Goal: Task Accomplishment & Management: Use online tool/utility

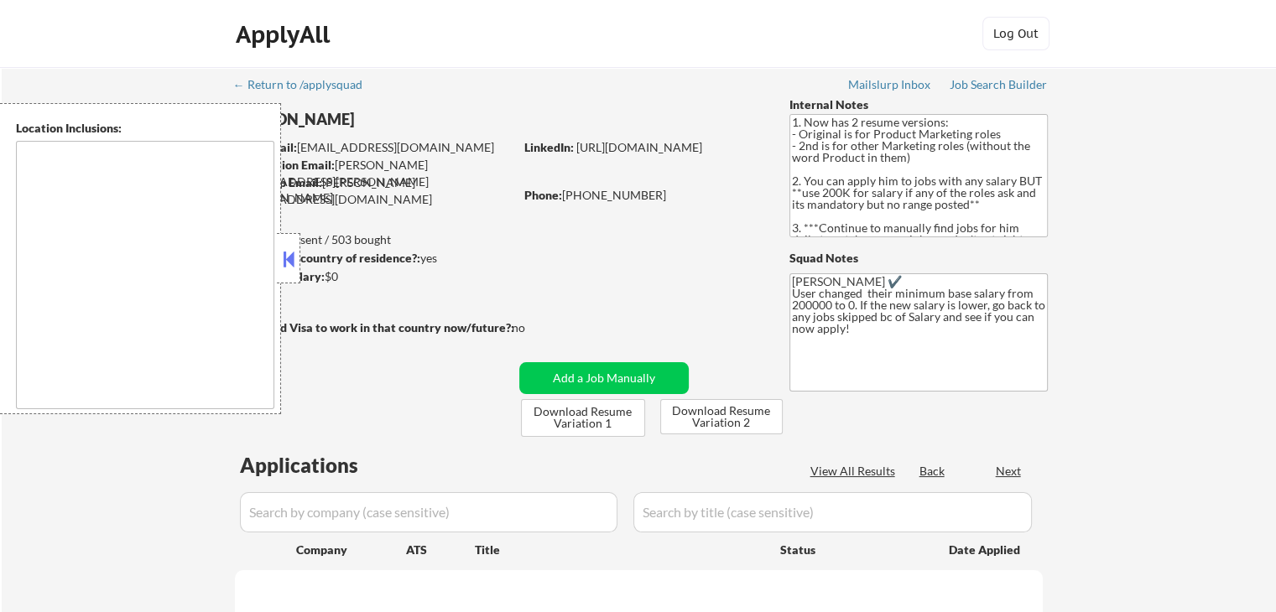
type textarea "[GEOGRAPHIC_DATA], [GEOGRAPHIC_DATA] [GEOGRAPHIC_DATA], [GEOGRAPHIC_DATA] [GEOG…"
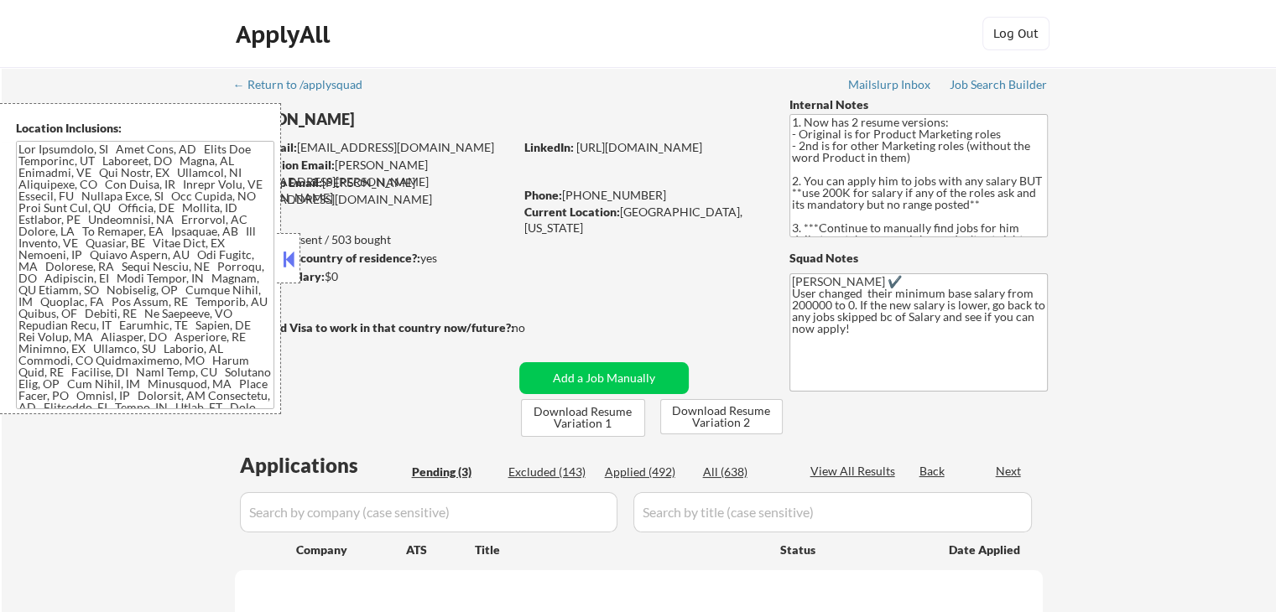
scroll to position [336, 0]
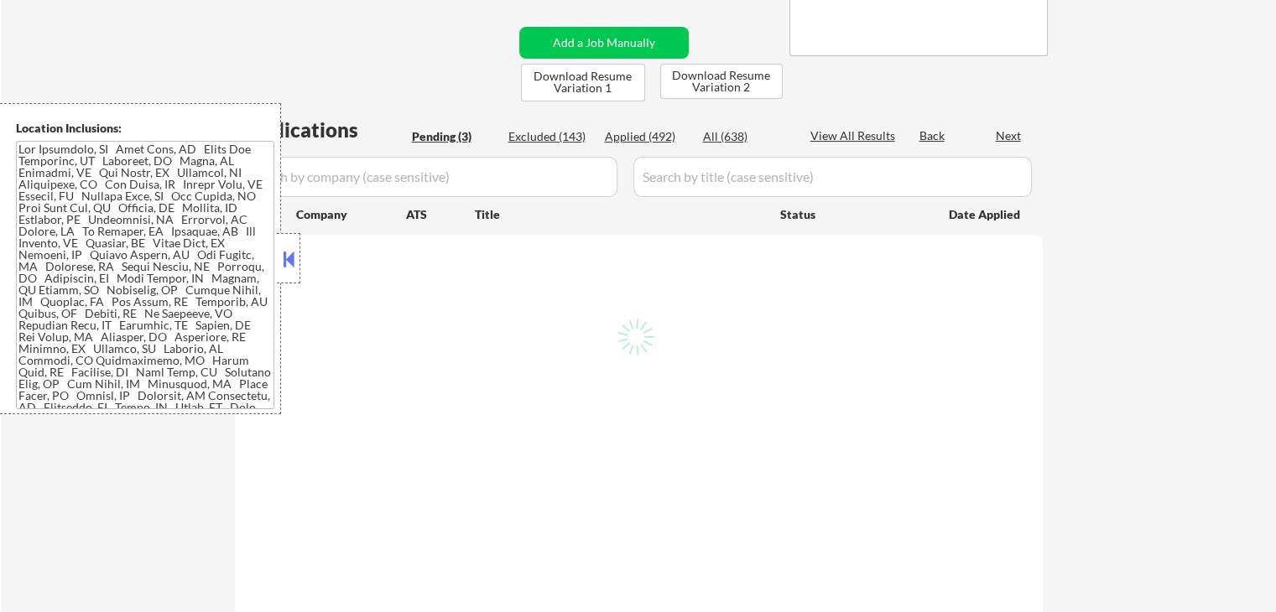
select select ""pending""
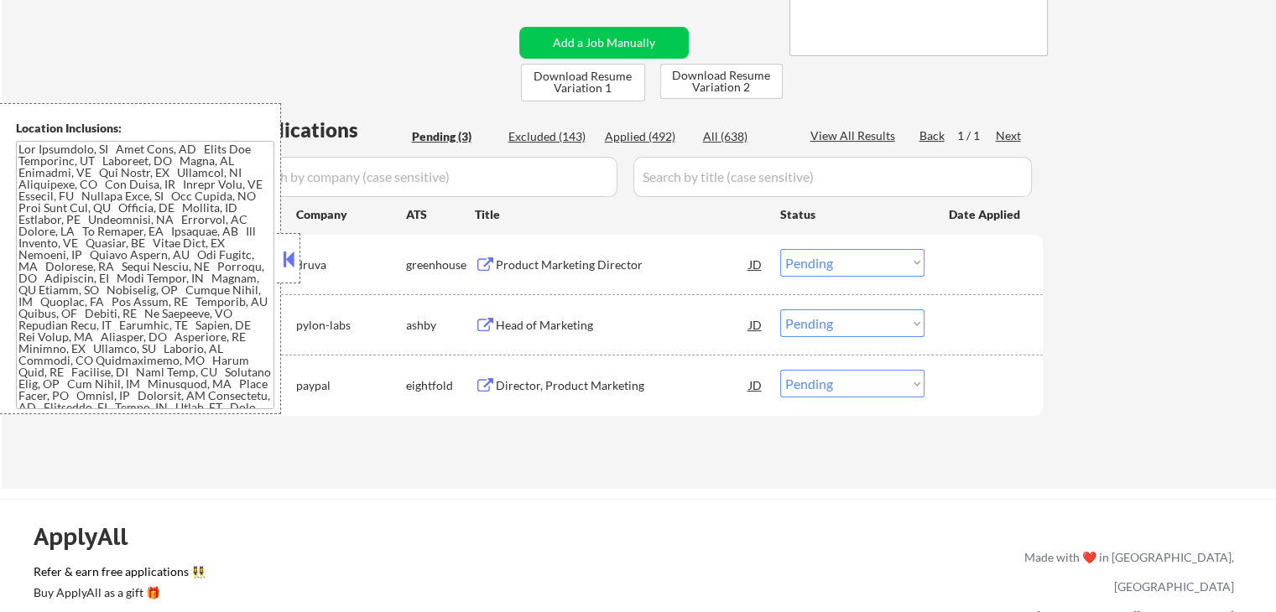
drag, startPoint x: 289, startPoint y: 263, endPoint x: 245, endPoint y: 398, distance: 142.2
click at [289, 263] on button at bounding box center [288, 259] width 18 height 25
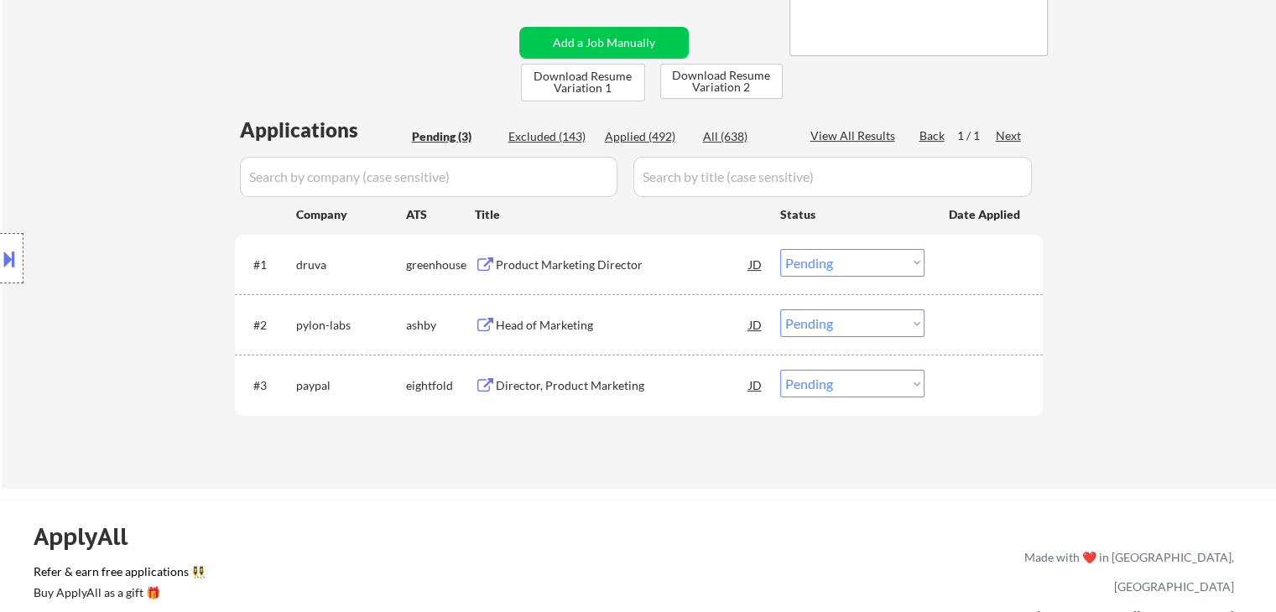
click at [601, 258] on div "Product Marketing Director" at bounding box center [622, 265] width 253 height 17
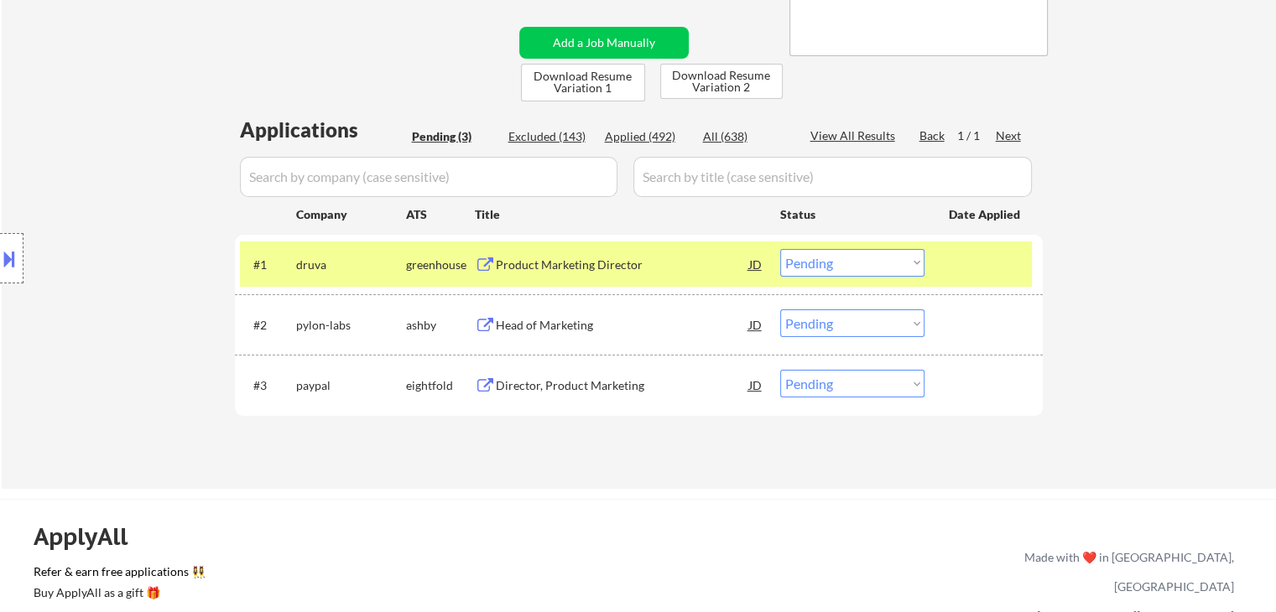
click at [559, 320] on div "Head of Marketing" at bounding box center [622, 325] width 253 height 17
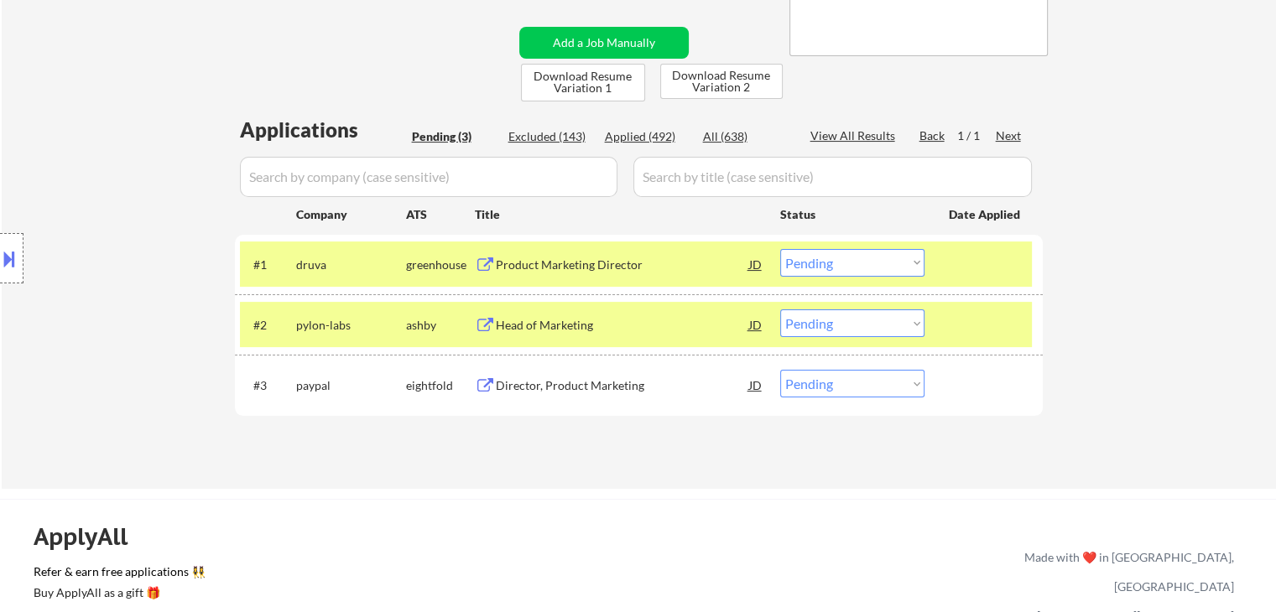
click at [571, 384] on div "Director, Product Marketing" at bounding box center [622, 385] width 253 height 17
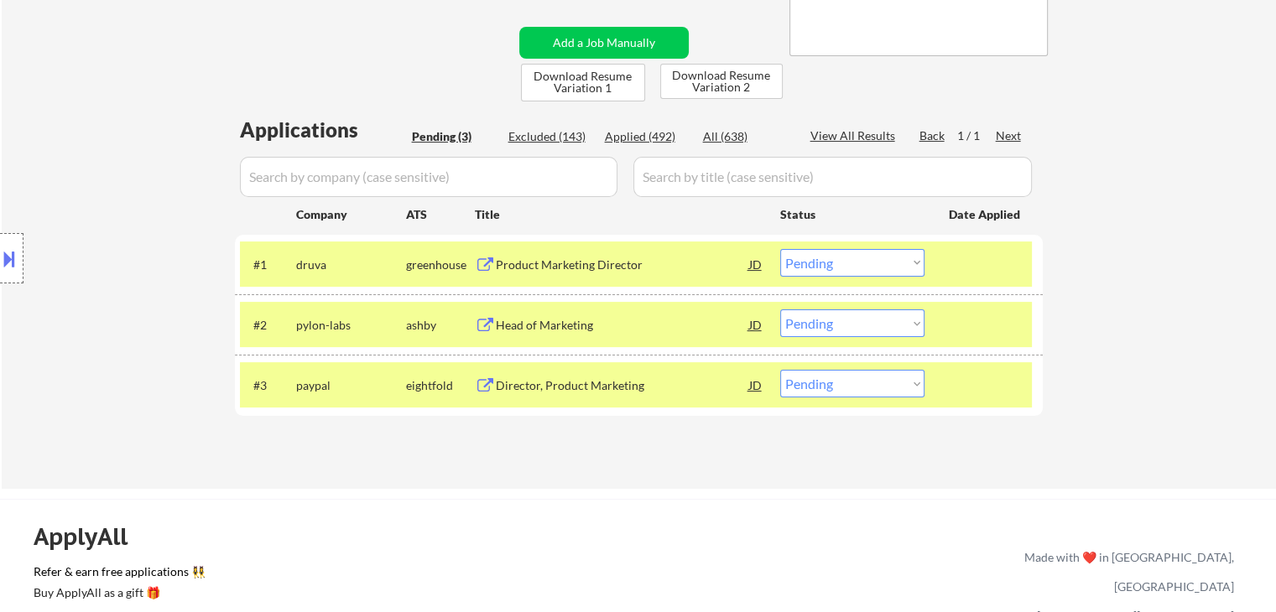
click at [55, 133] on div "Location Inclusions:" at bounding box center [150, 258] width 300 height 311
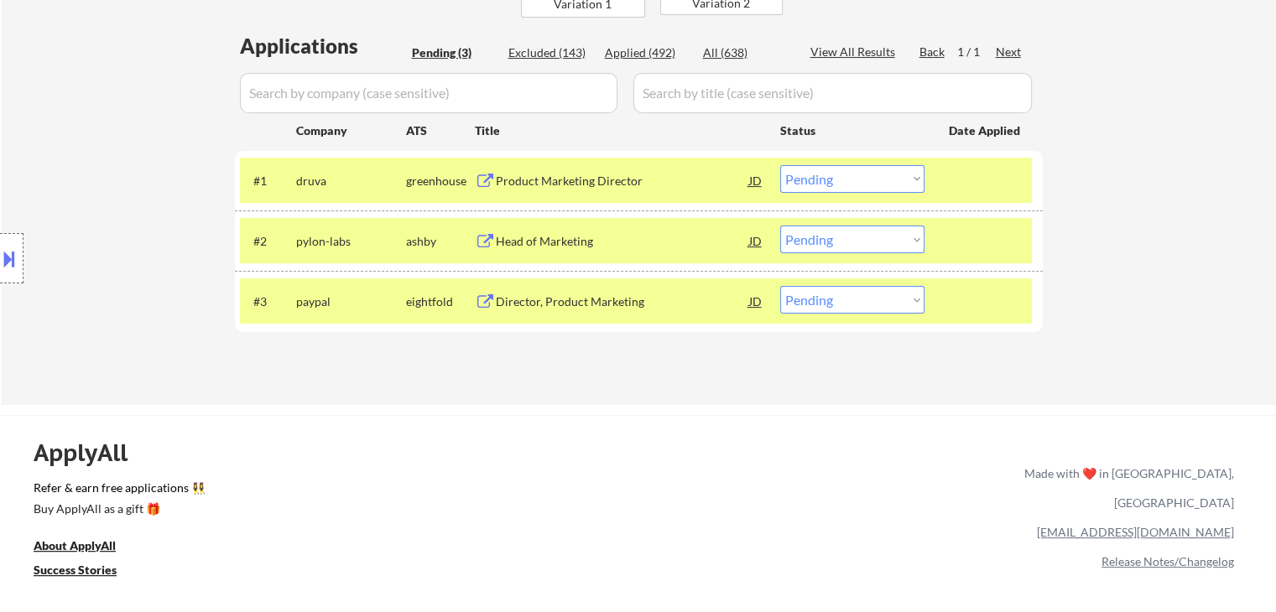
scroll to position [419, 0]
click at [3, 273] on div at bounding box center [11, 258] width 23 height 50
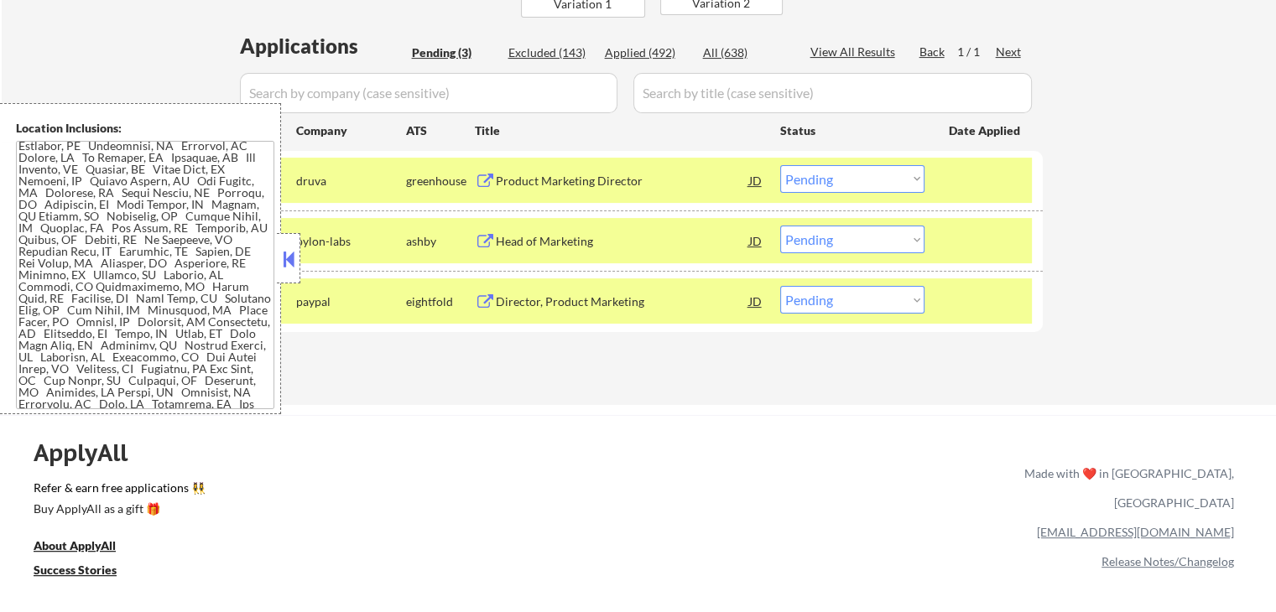
scroll to position [123, 0]
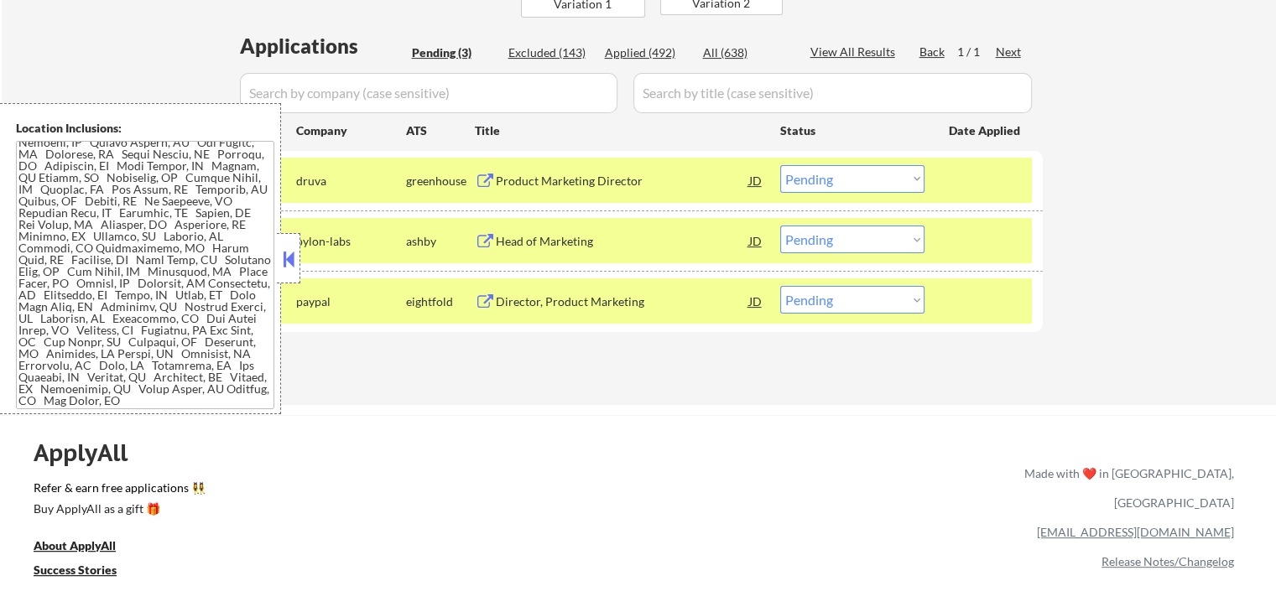
click at [144, 263] on textarea at bounding box center [145, 275] width 258 height 268
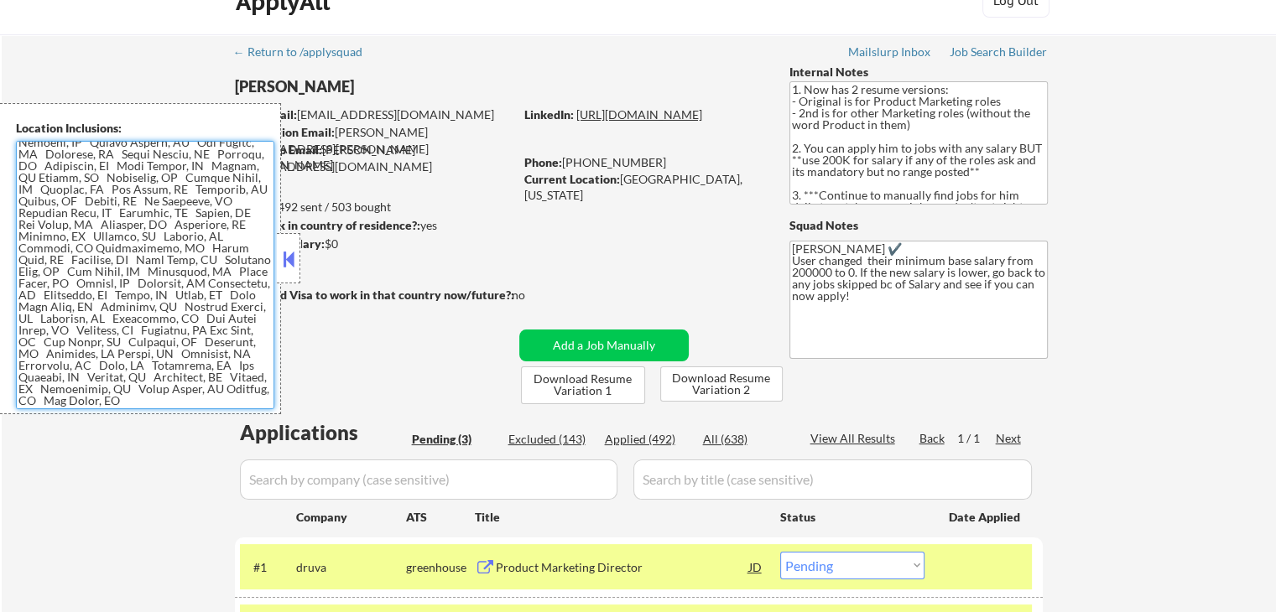
scroll to position [0, 0]
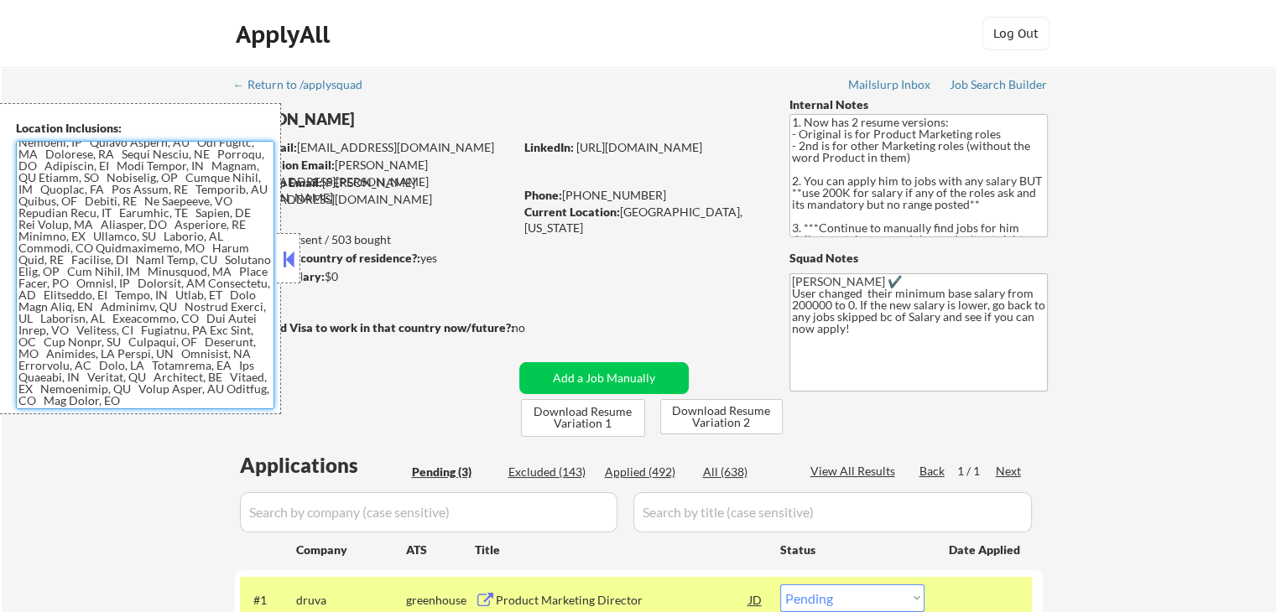
drag, startPoint x: 993, startPoint y: 85, endPoint x: 964, endPoint y: 108, distance: 37.6
click at [991, 85] on div "Job Search Builder" at bounding box center [999, 85] width 98 height 12
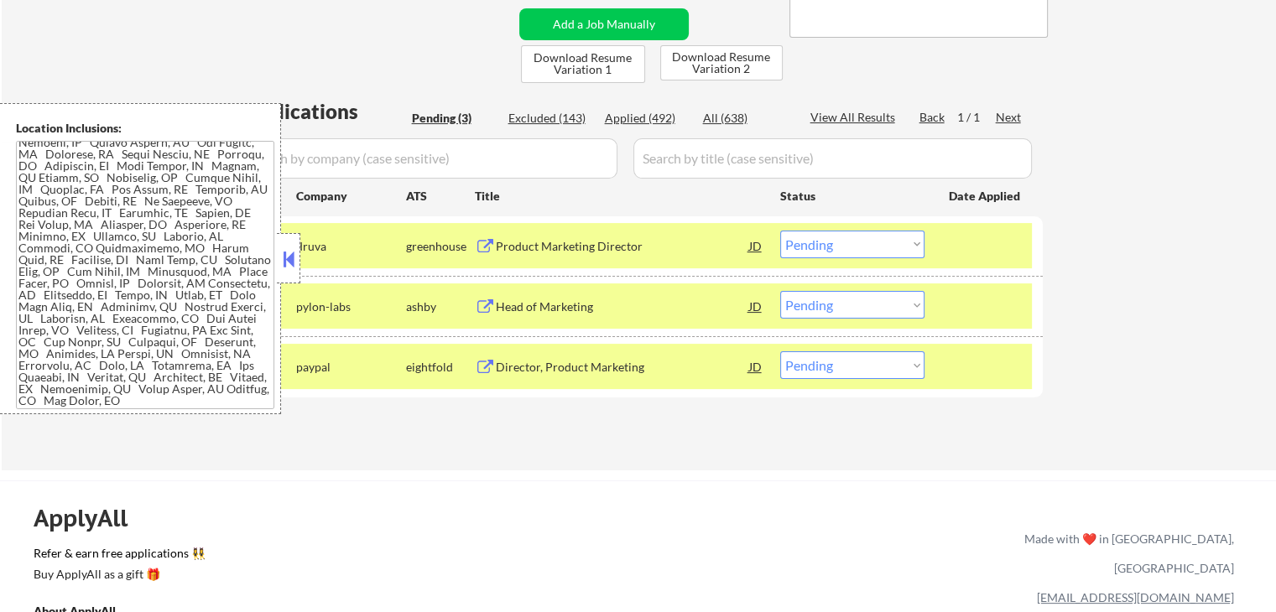
scroll to position [522, 0]
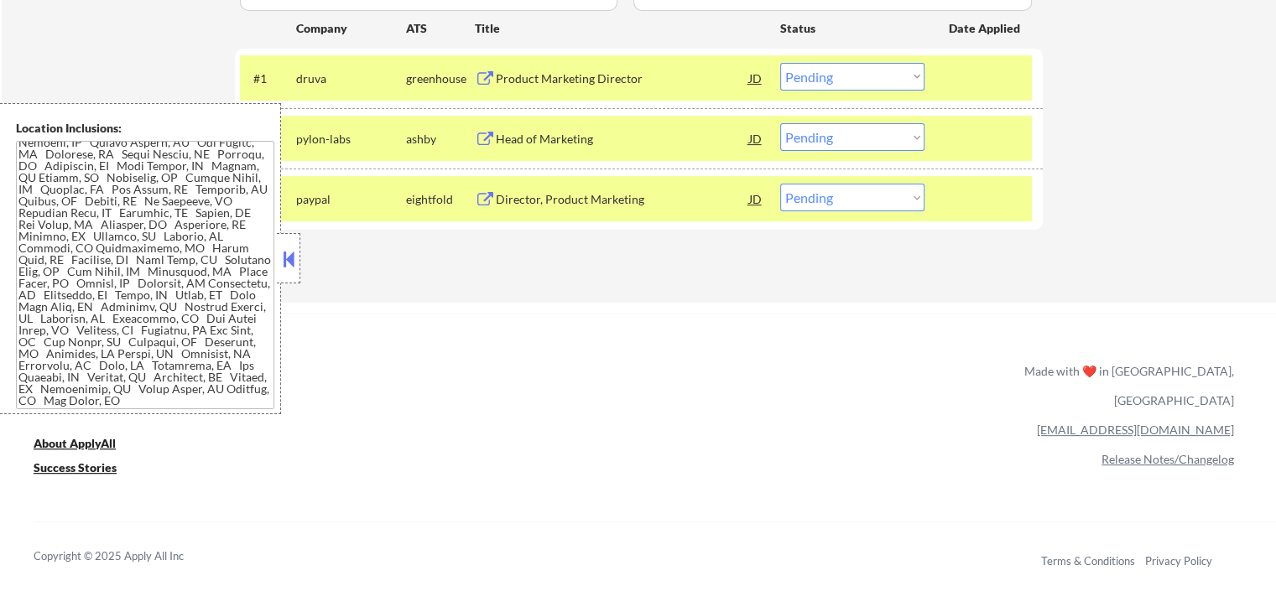
click at [861, 140] on select "Choose an option... Pending Applied Excluded (Questions) Excluded (Expired) Exc…" at bounding box center [852, 137] width 144 height 28
click at [780, 123] on select "Choose an option... Pending Applied Excluded (Questions) Excluded (Expired) Exc…" at bounding box center [852, 137] width 144 height 28
click at [845, 77] on select "Choose an option... Pending Applied Excluded (Questions) Excluded (Expired) Exc…" at bounding box center [852, 77] width 144 height 28
select select ""pending""
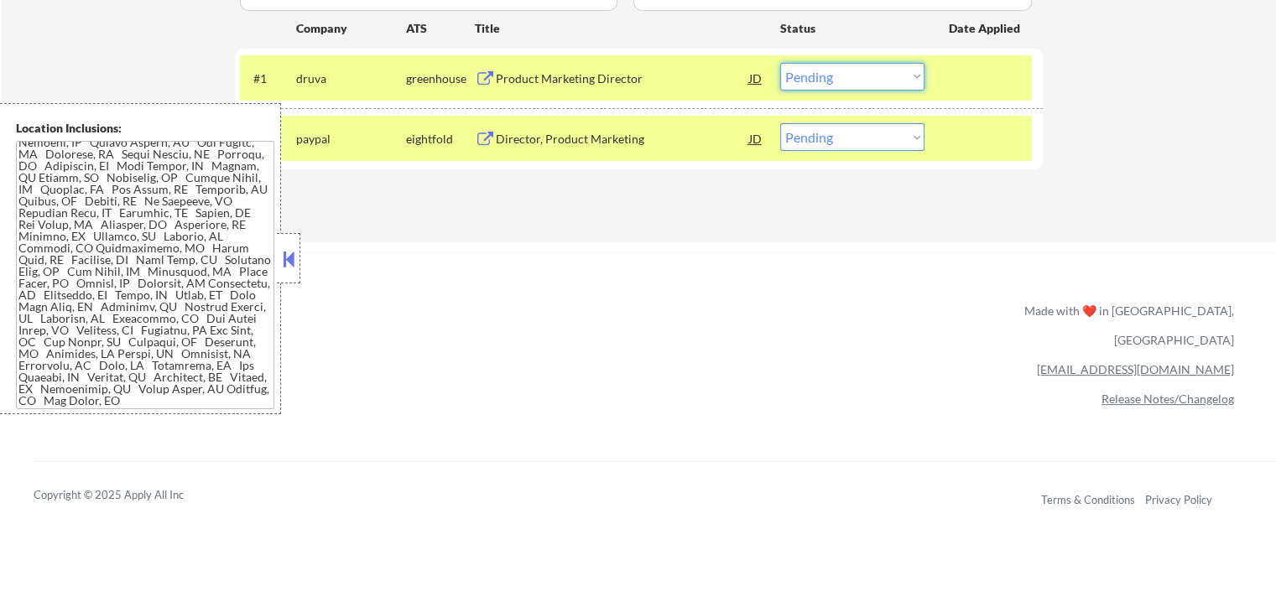
click at [827, 80] on select "Choose an option... Pending Applied Excluded (Questions) Excluded (Expired) Exc…" at bounding box center [852, 77] width 144 height 28
click at [780, 63] on select "Choose an option... Pending Applied Excluded (Questions) Excluded (Expired) Exc…" at bounding box center [852, 77] width 144 height 28
select select ""pending""
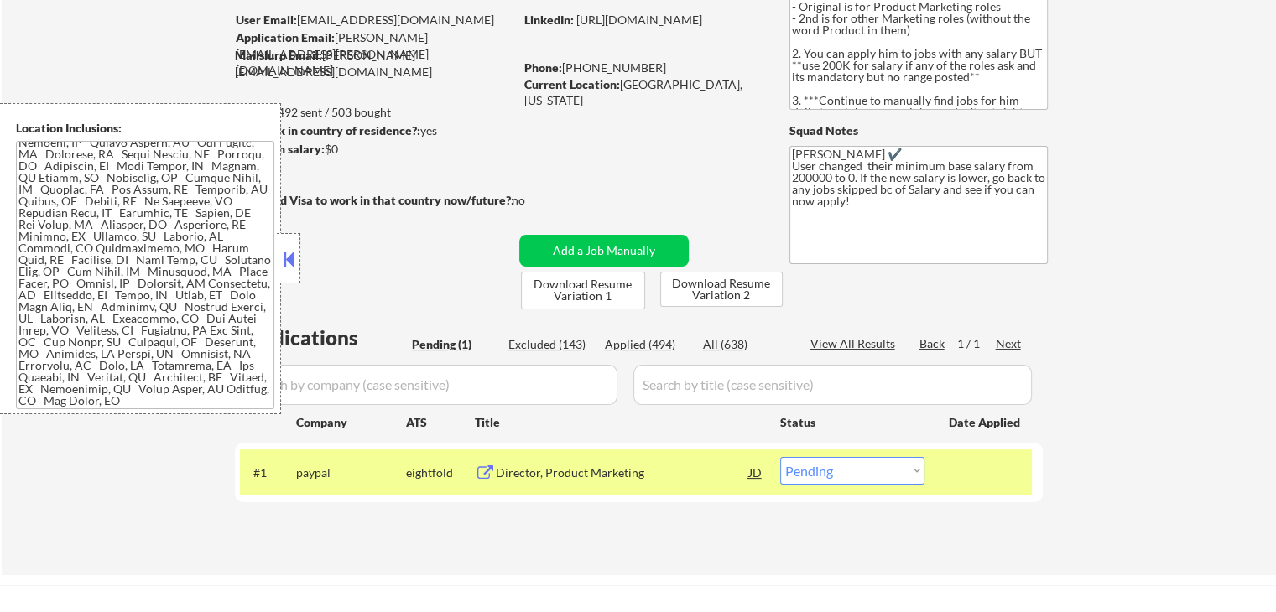
scroll to position [102, 0]
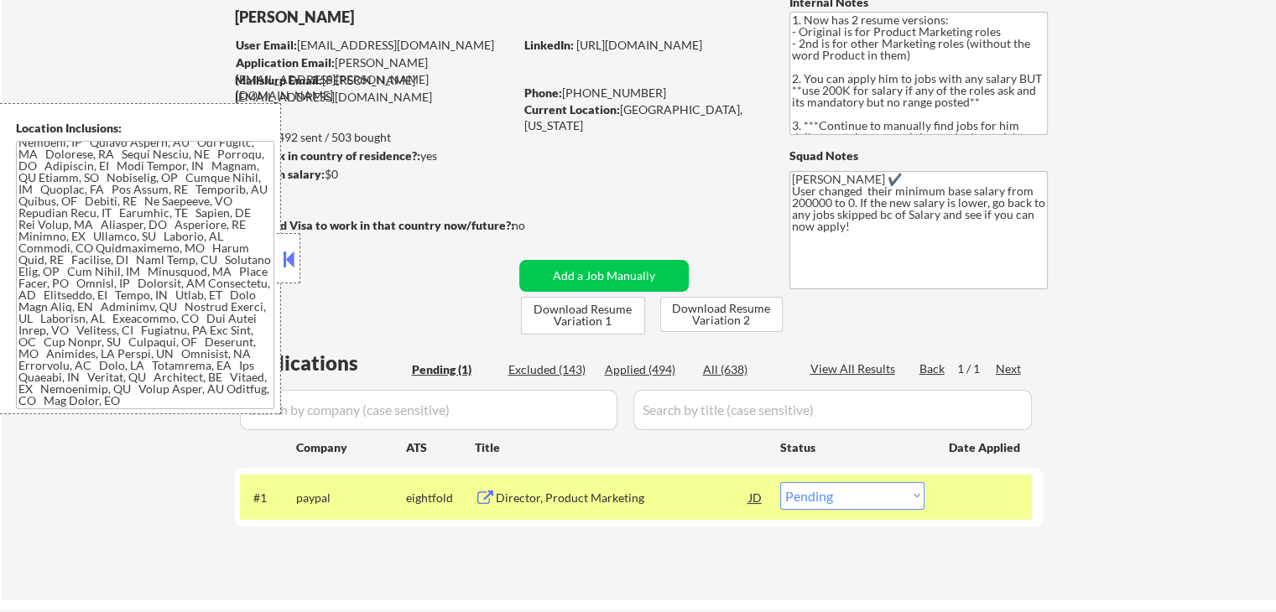
click at [292, 264] on button at bounding box center [288, 259] width 18 height 25
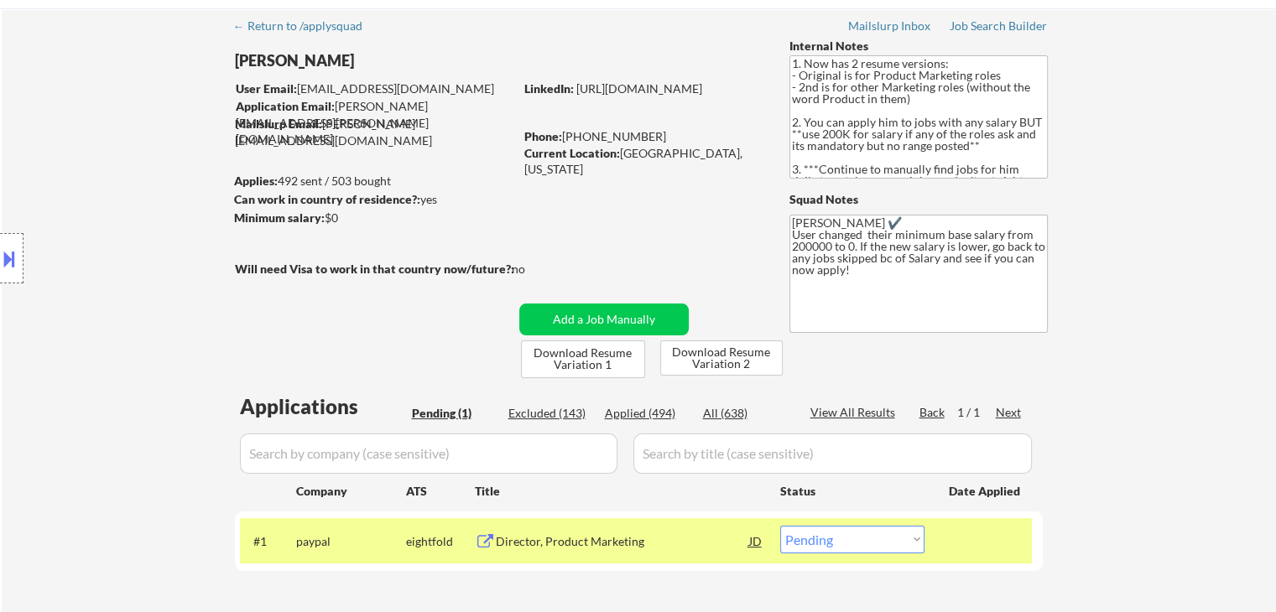
scroll to position [18, 0]
